Goal: Task Accomplishment & Management: Manage account settings

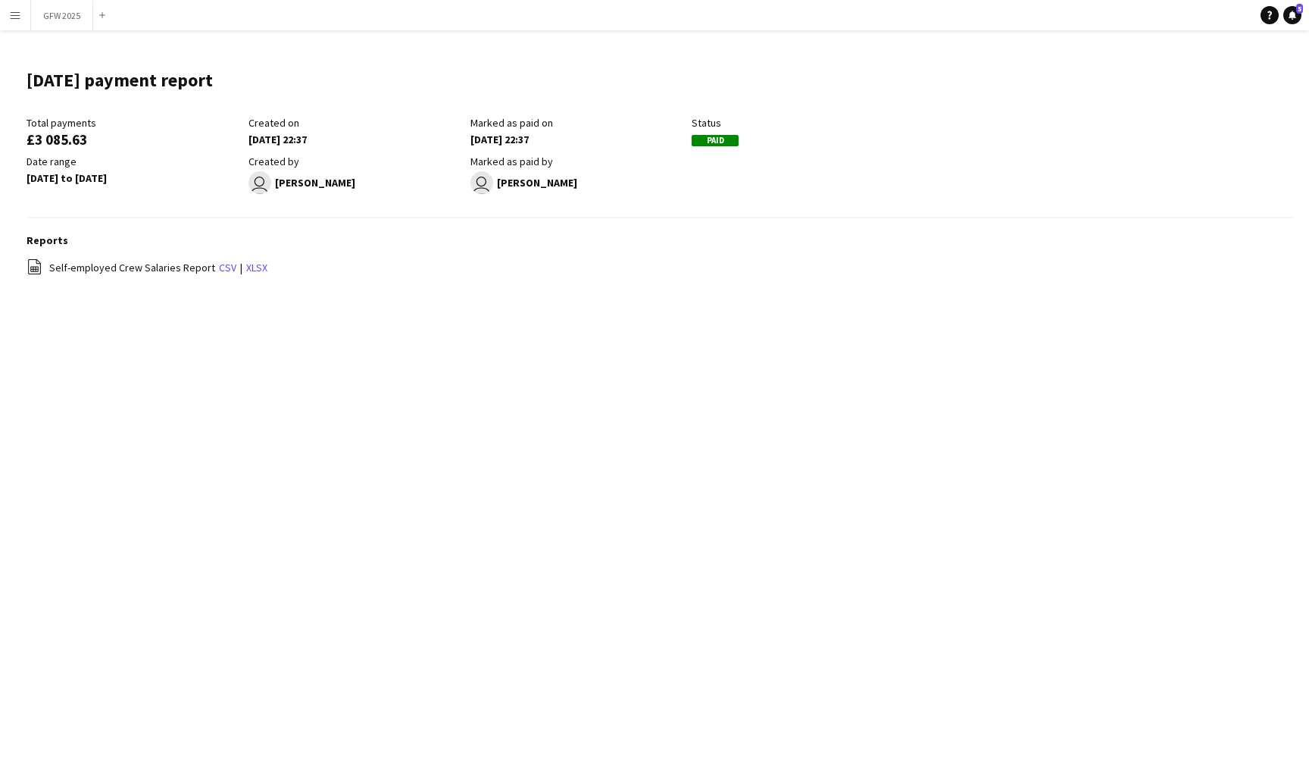
click at [16, 13] on app-icon "Menu" at bounding box center [15, 15] width 12 height 12
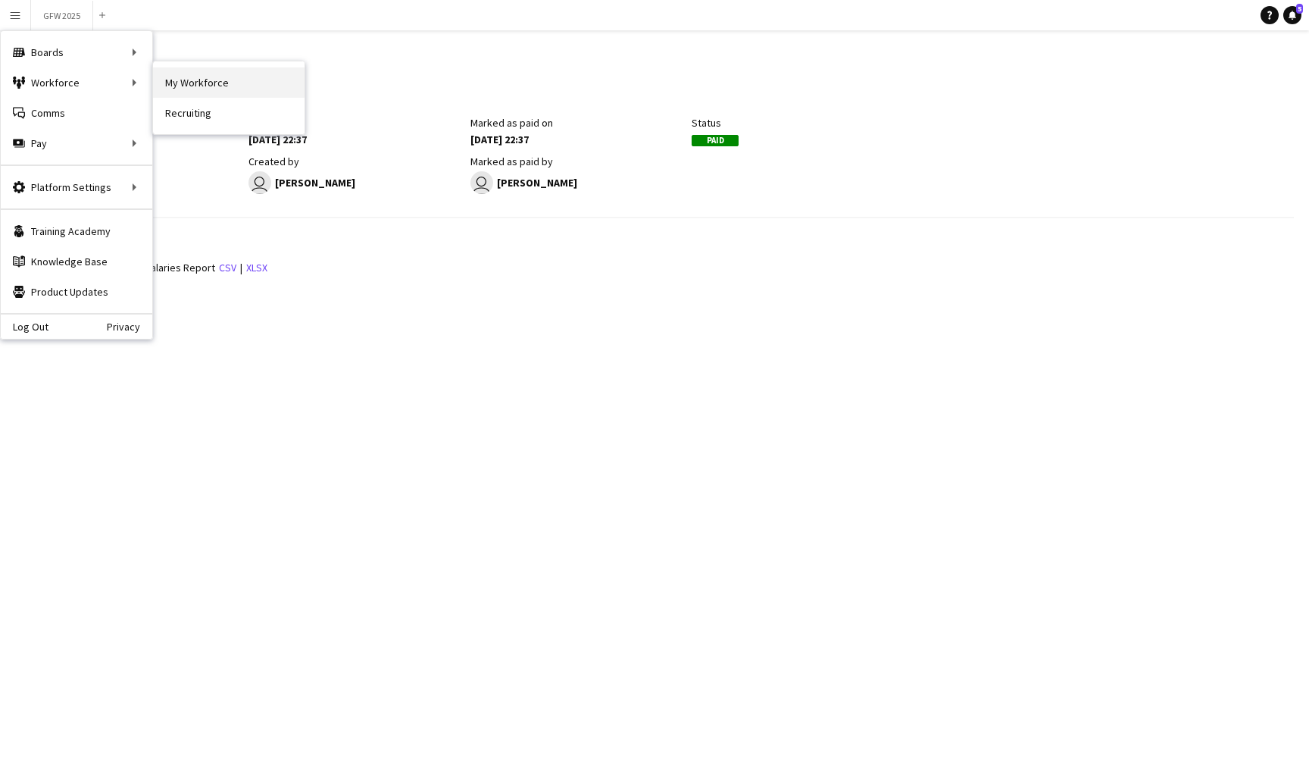
click at [191, 79] on link "My Workforce" at bounding box center [229, 82] width 152 height 30
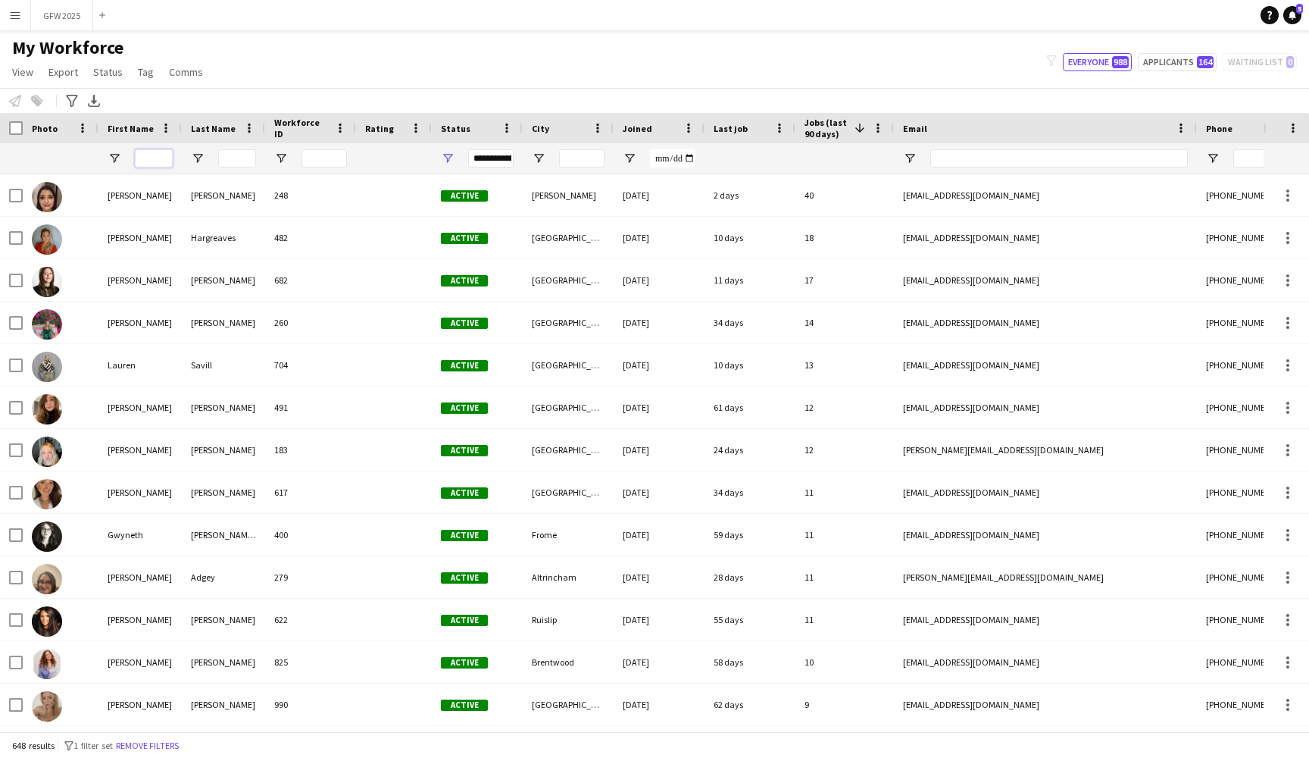
click at [149, 156] on input "First Name Filter Input" at bounding box center [154, 158] width 38 height 18
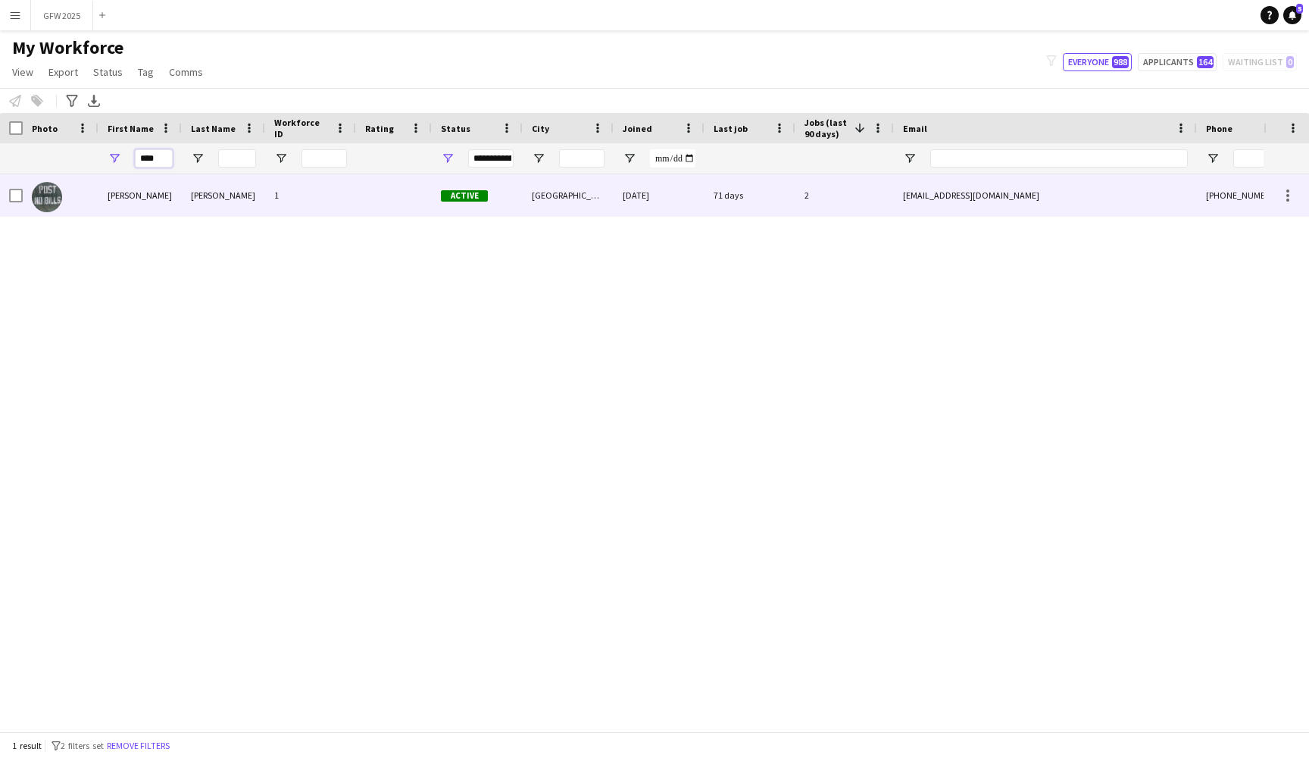
type input "****"
click at [499, 195] on div "Active" at bounding box center [477, 195] width 91 height 42
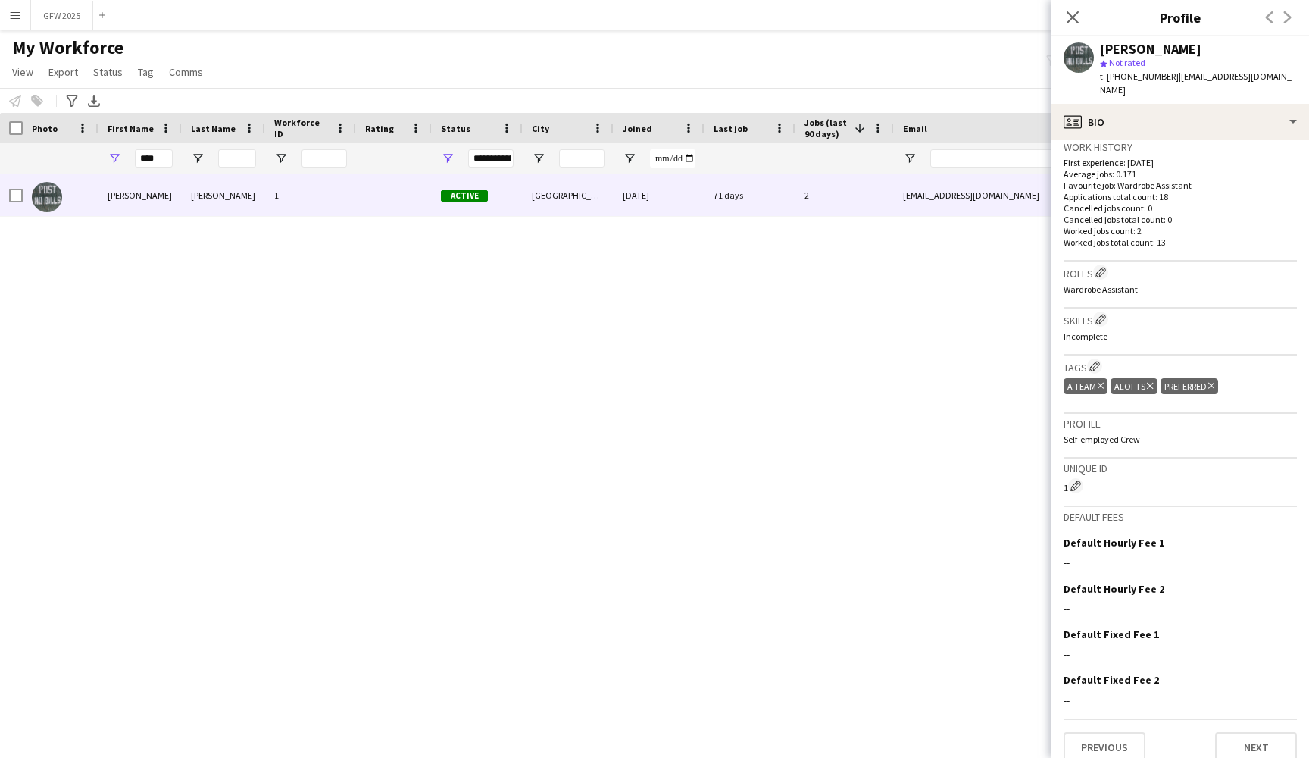
scroll to position [374, 0]
click at [1260, 733] on button "Next" at bounding box center [1256, 748] width 82 height 30
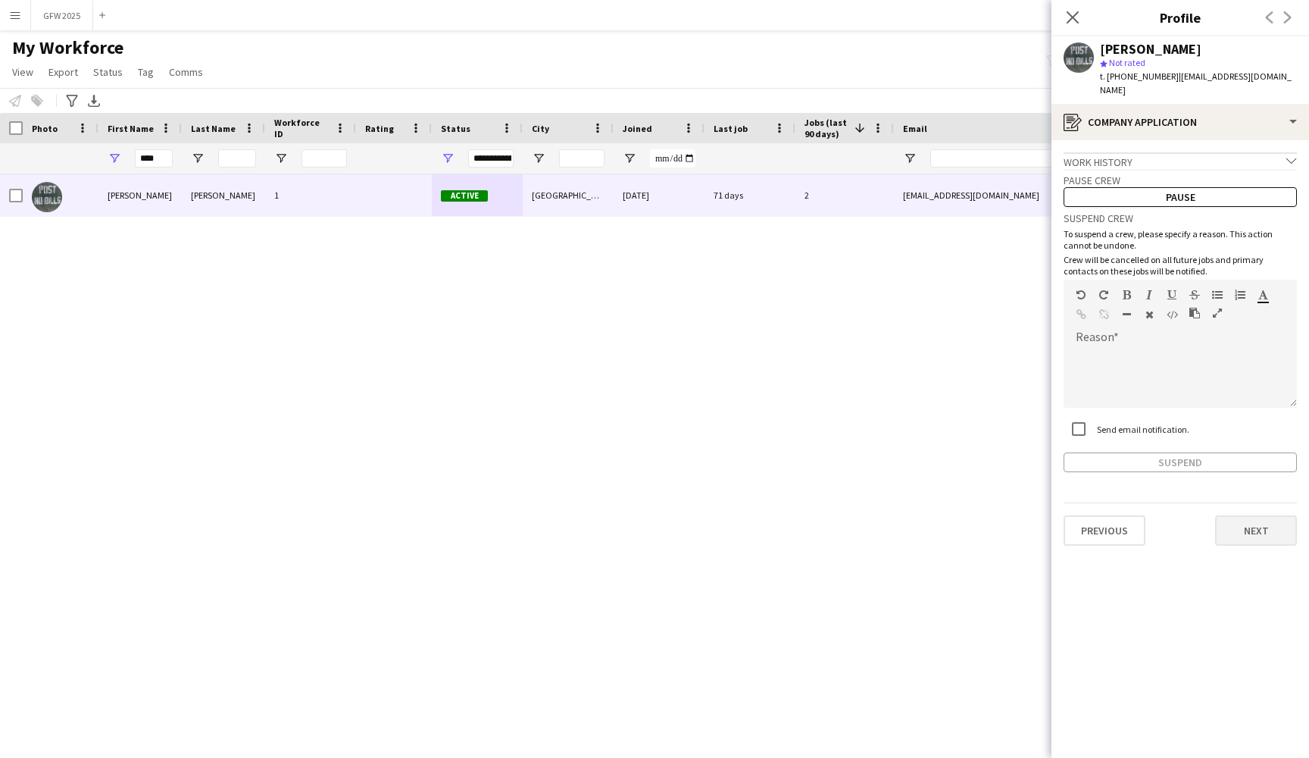
click at [1268, 521] on button "Next" at bounding box center [1256, 530] width 82 height 30
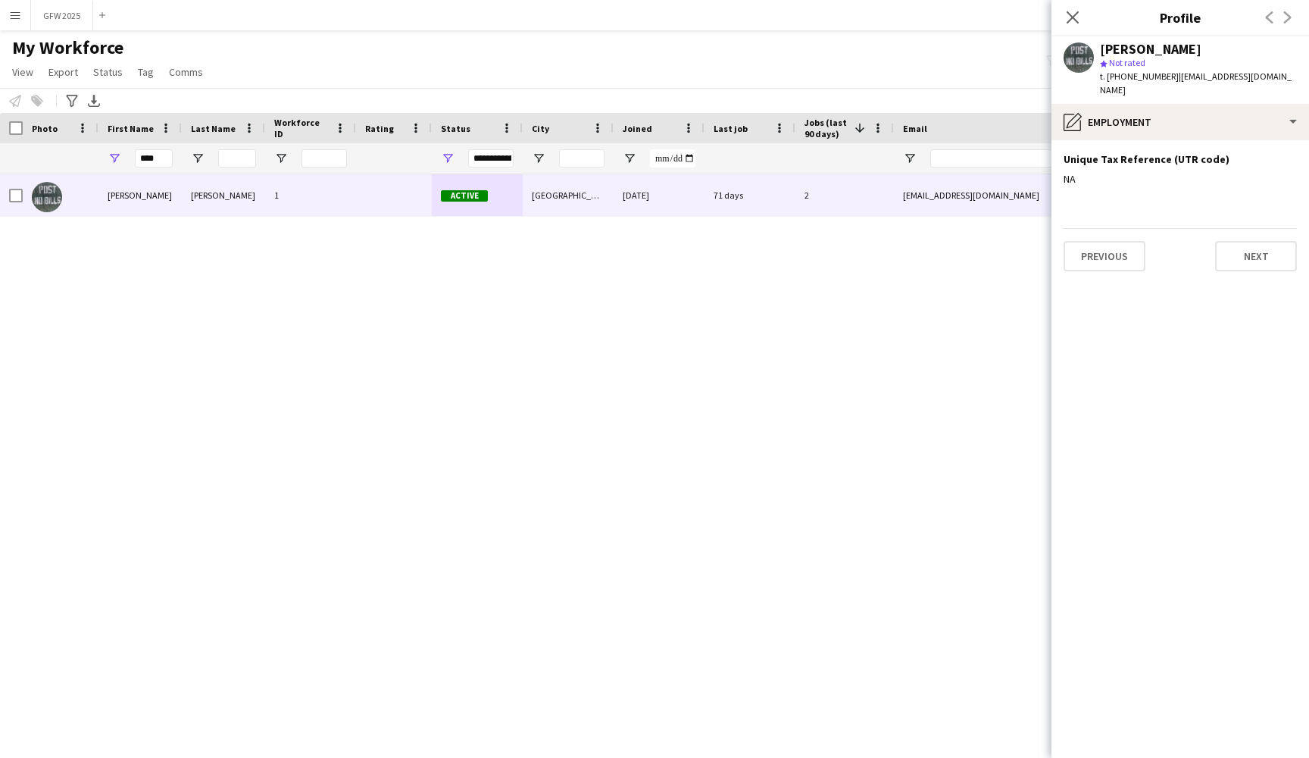
click at [1283, 228] on div "Previous Next" at bounding box center [1180, 249] width 233 height 43
click at [1268, 252] on button "Next" at bounding box center [1256, 256] width 82 height 30
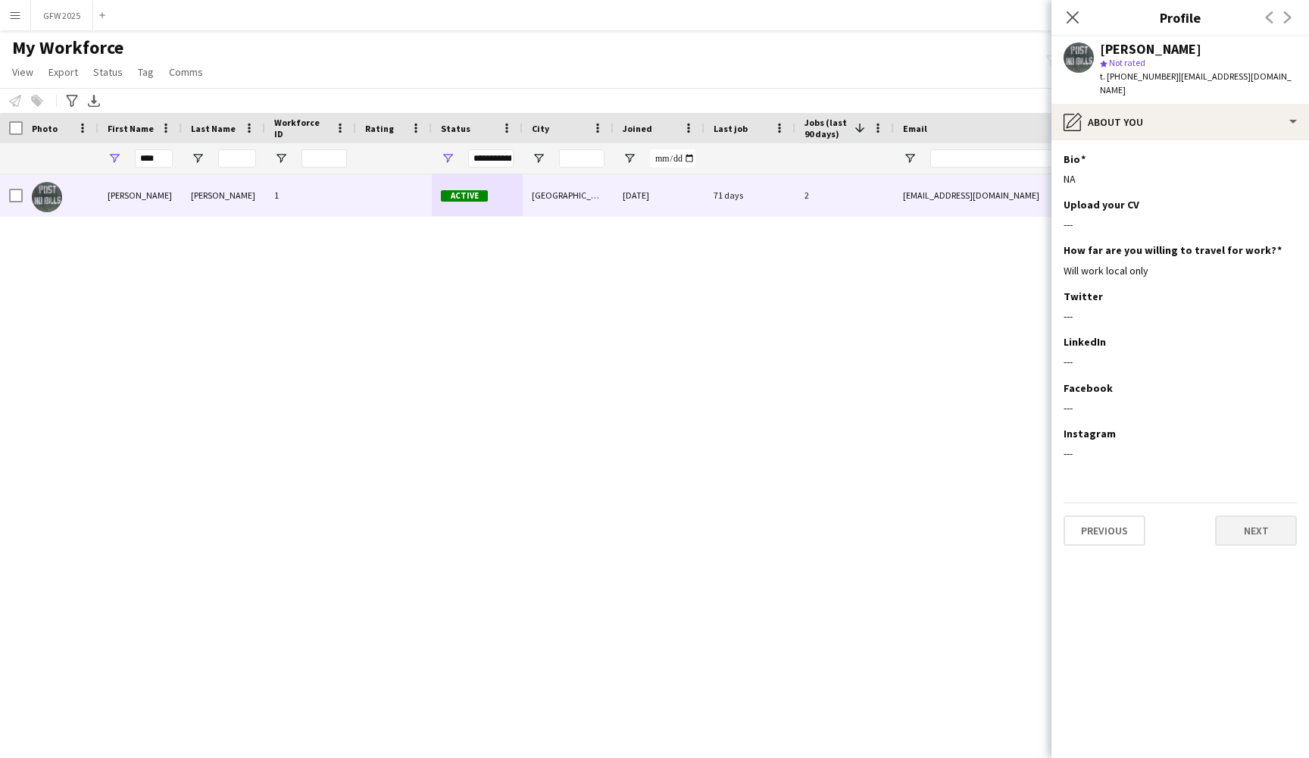
click at [1260, 515] on button "Next" at bounding box center [1256, 530] width 82 height 30
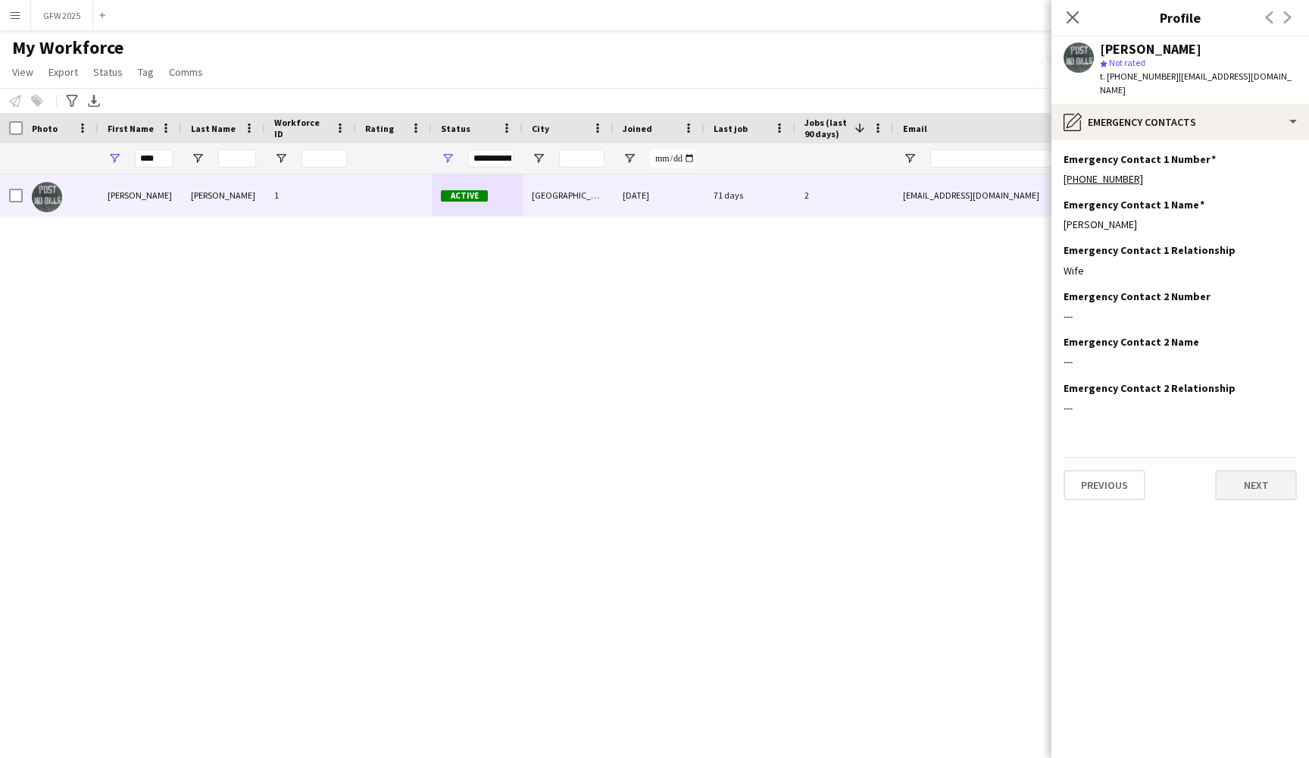
click at [1257, 473] on button "Next" at bounding box center [1256, 485] width 82 height 30
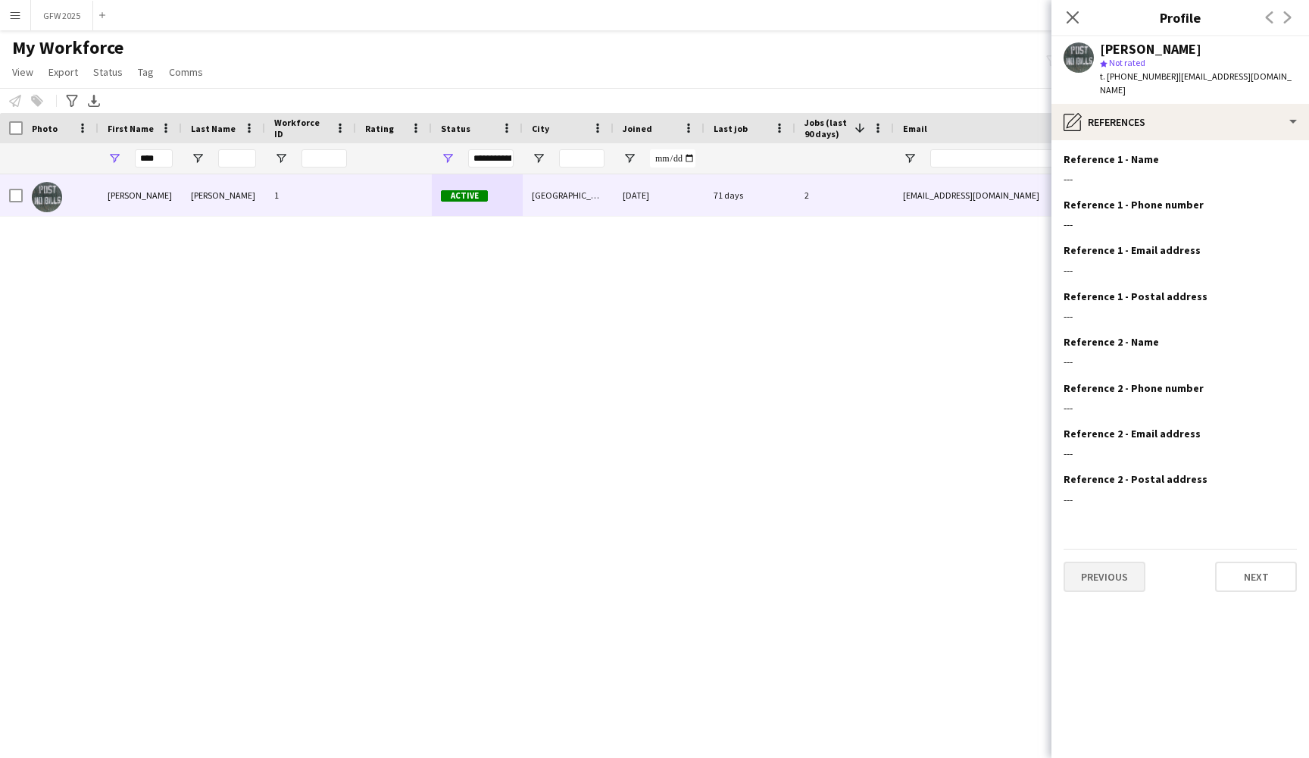
click at [1121, 561] on button "Previous" at bounding box center [1105, 576] width 82 height 30
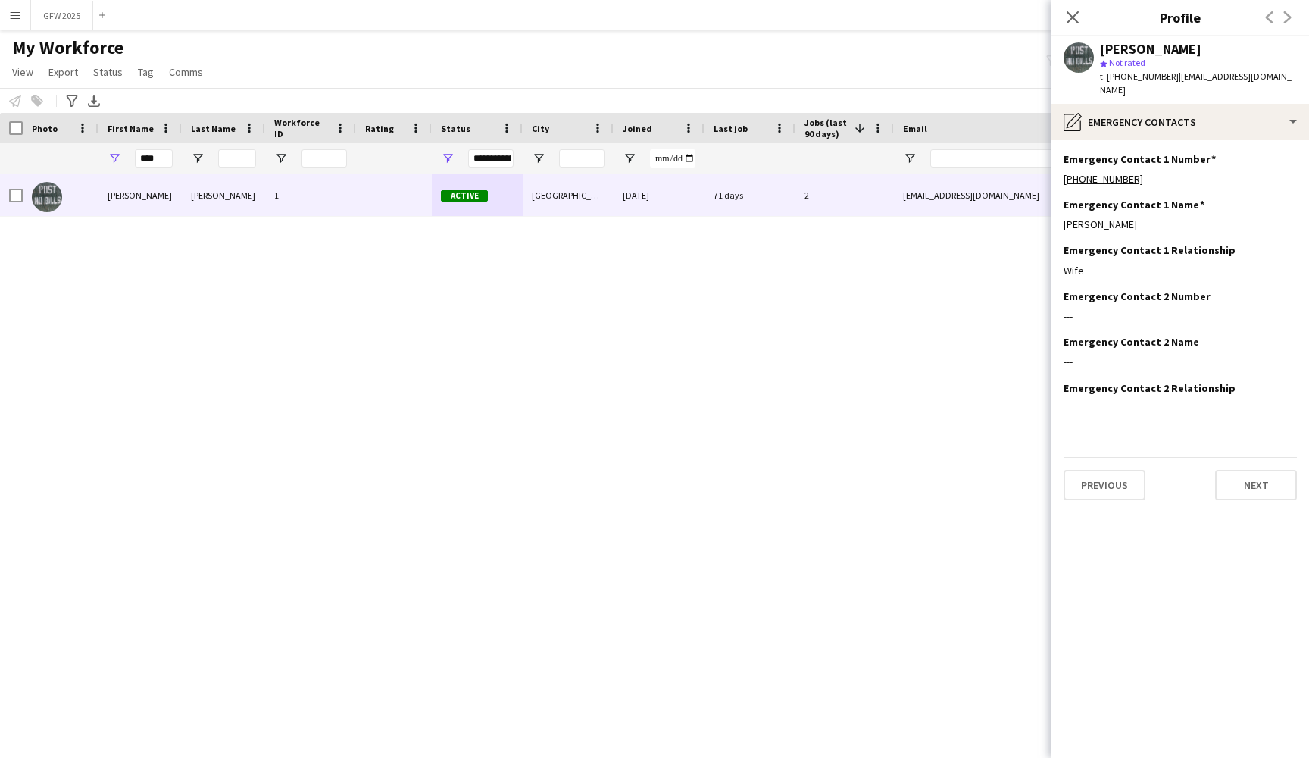
click at [1262, 457] on div "Previous Next" at bounding box center [1180, 478] width 233 height 43
click at [1265, 470] on button "Next" at bounding box center [1256, 485] width 82 height 30
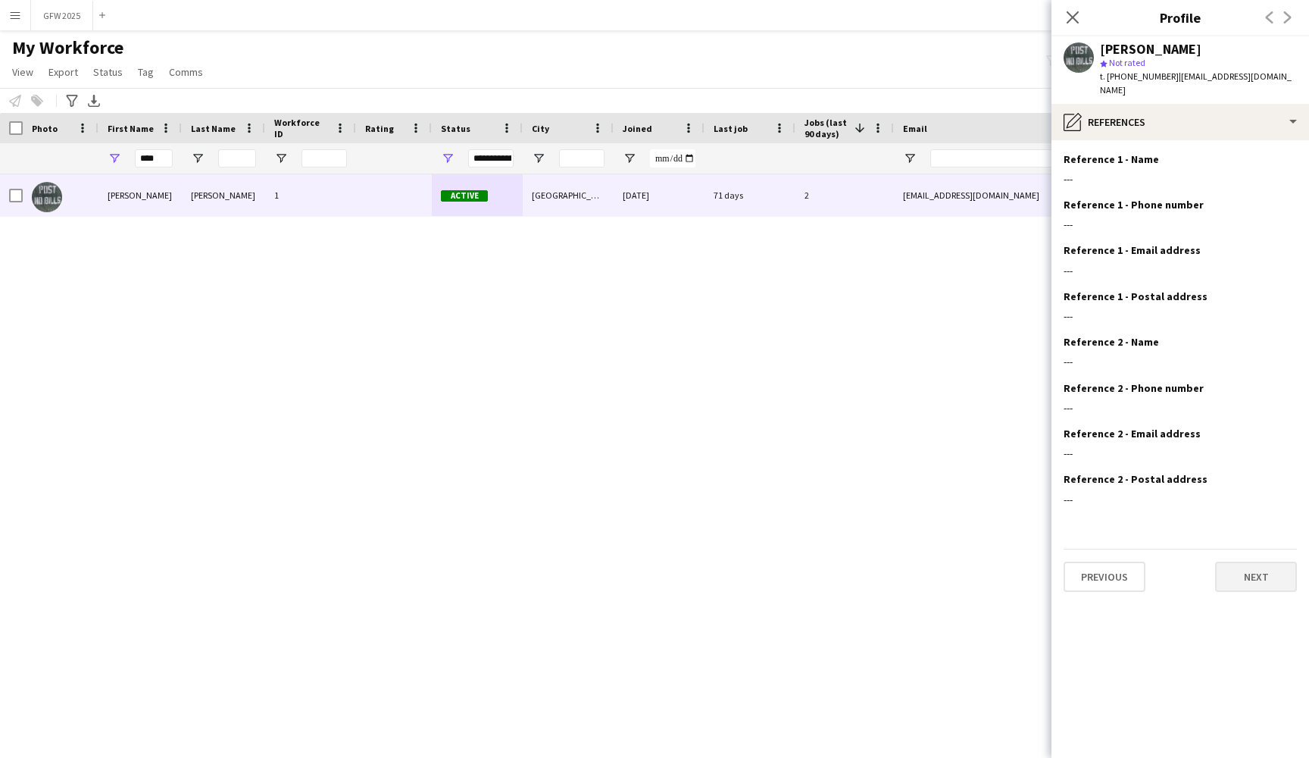
click at [1250, 567] on button "Next" at bounding box center [1256, 576] width 82 height 30
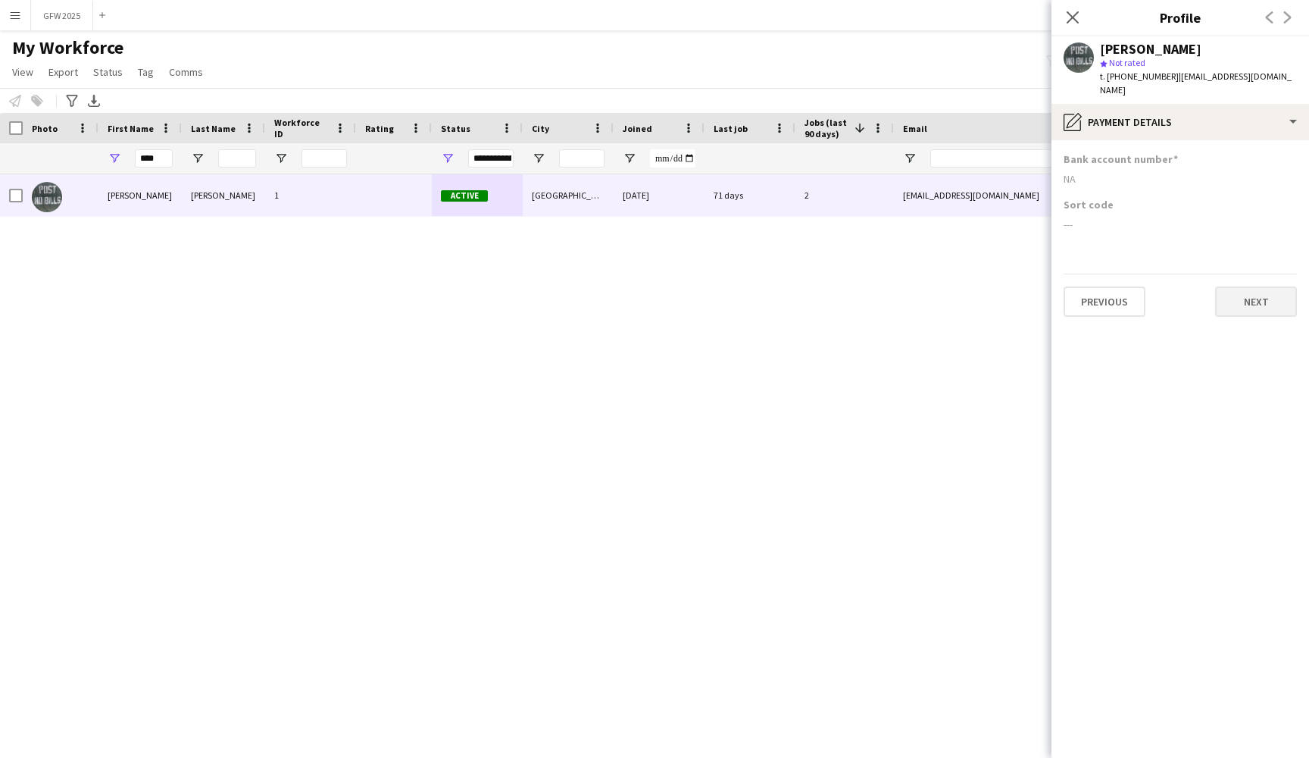
click at [1268, 289] on button "Next" at bounding box center [1256, 301] width 82 height 30
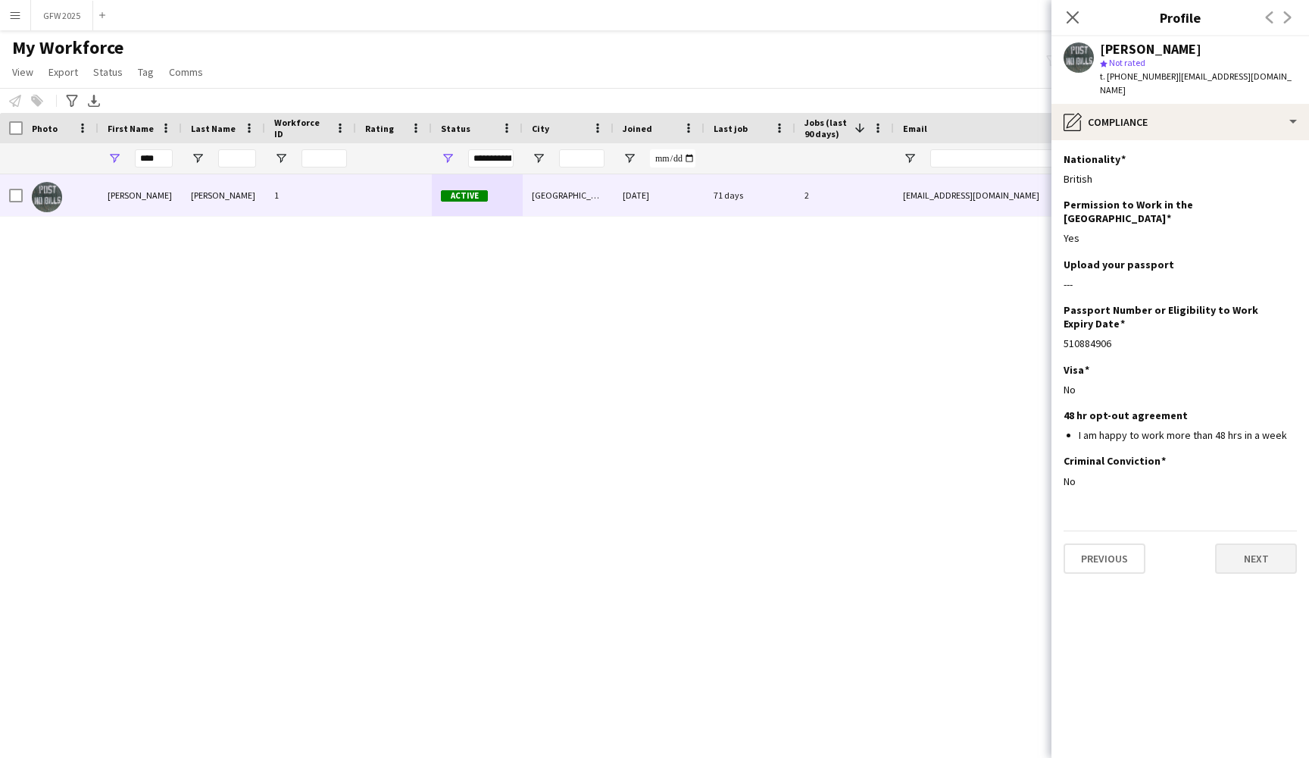
click at [1255, 543] on button "Next" at bounding box center [1256, 558] width 82 height 30
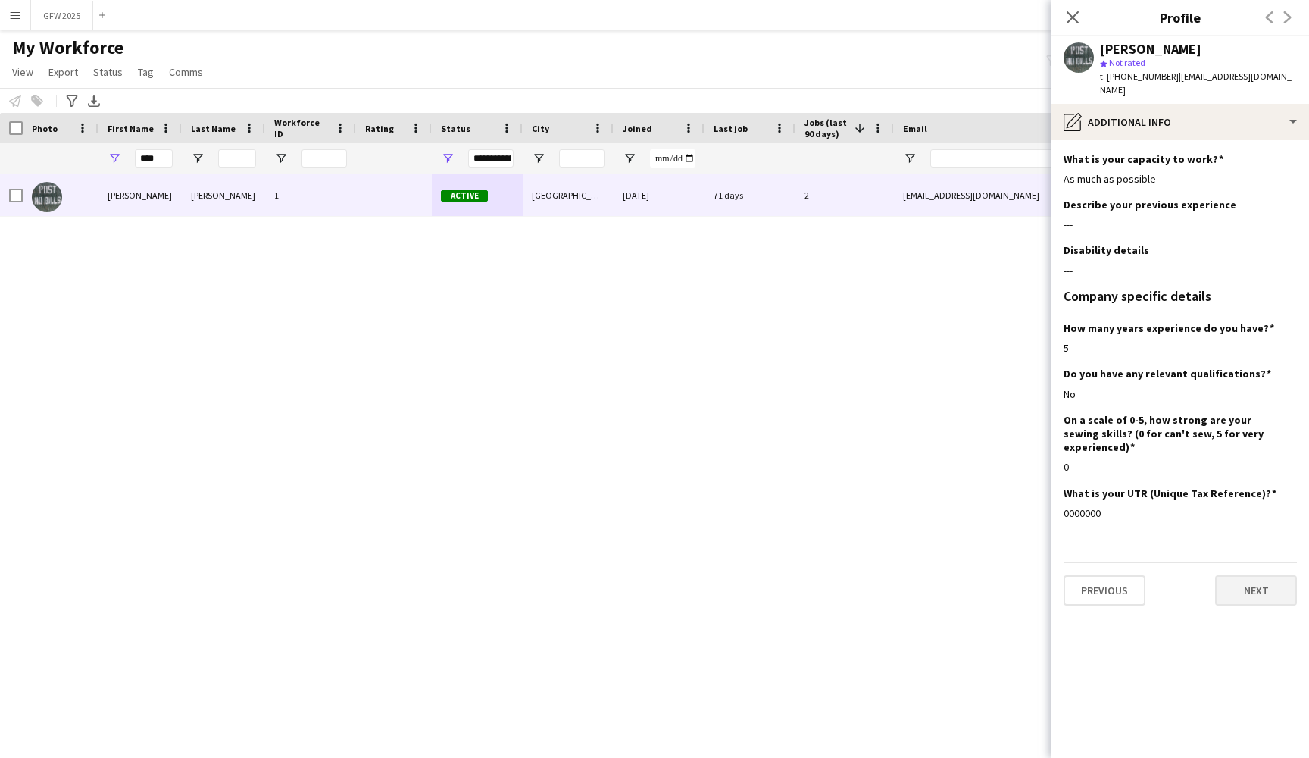
click at [1263, 575] on button "Next" at bounding box center [1256, 590] width 82 height 30
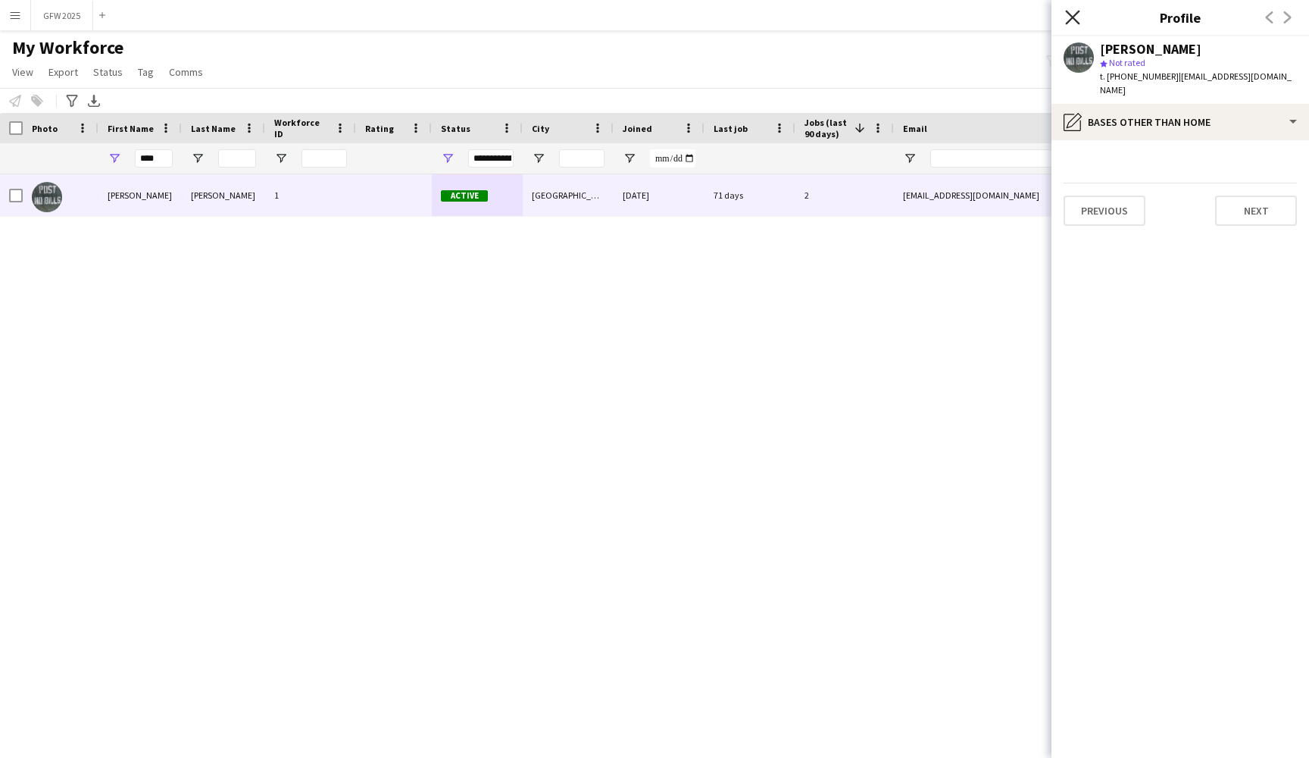
click at [1074, 20] on icon "Close pop-in" at bounding box center [1072, 17] width 14 height 14
